Goal: Navigation & Orientation: Find specific page/section

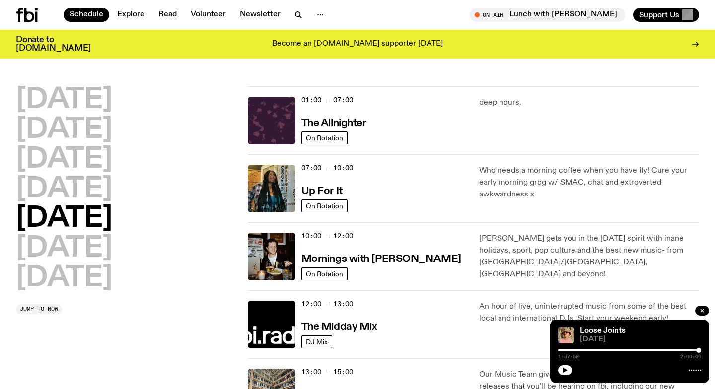
scroll to position [28, 0]
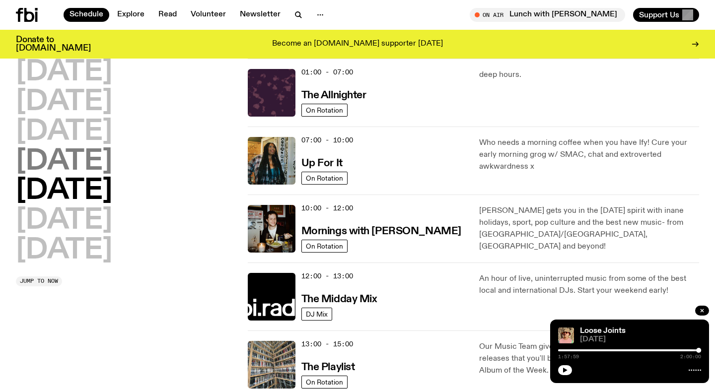
click at [64, 168] on h2 "[DATE]" at bounding box center [64, 162] width 96 height 28
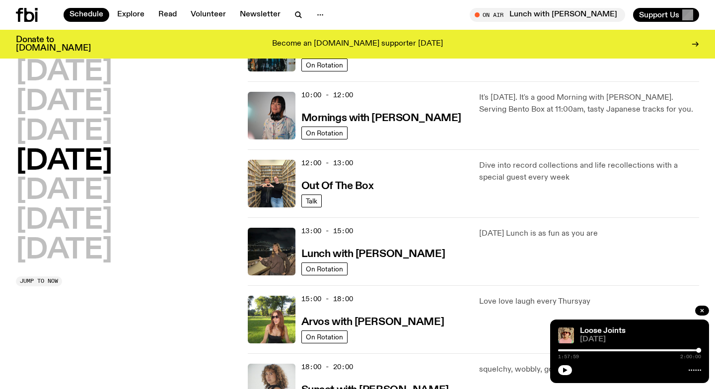
scroll to position [0, 0]
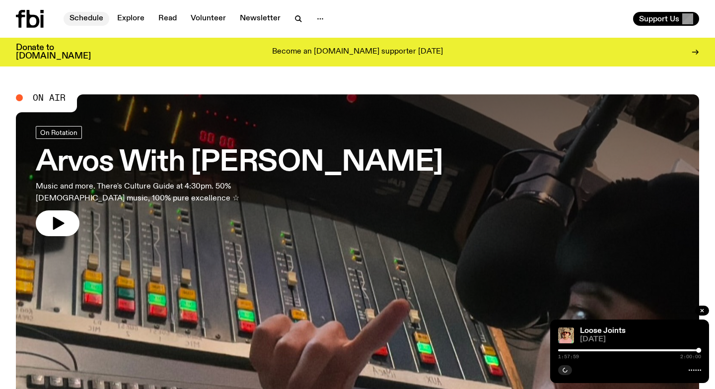
click at [98, 21] on link "Schedule" at bounding box center [87, 19] width 46 height 14
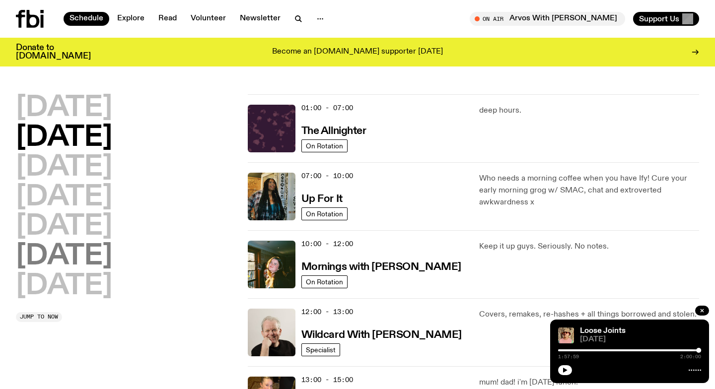
click at [83, 255] on h2 "[DATE]" at bounding box center [64, 257] width 96 height 28
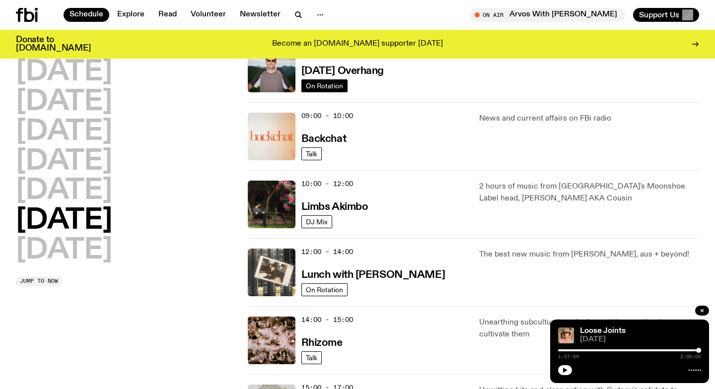
scroll to position [217, 0]
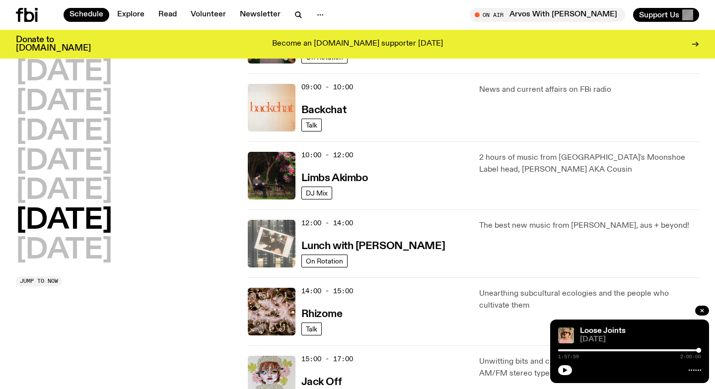
click at [288, 236] on img at bounding box center [272, 244] width 48 height 48
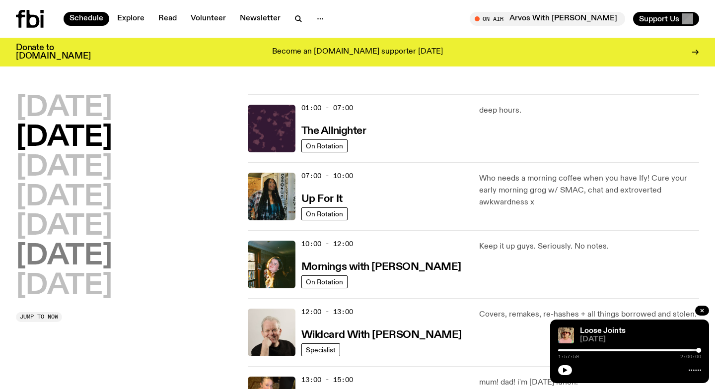
click at [75, 256] on h2 "[DATE]" at bounding box center [64, 257] width 96 height 28
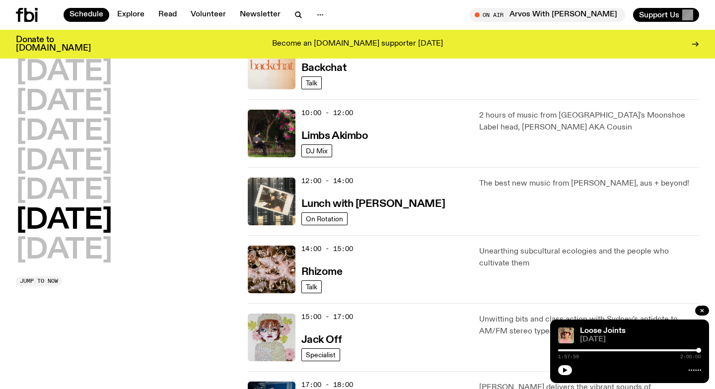
scroll to position [260, 0]
